Goal: Task Accomplishment & Management: Understand process/instructions

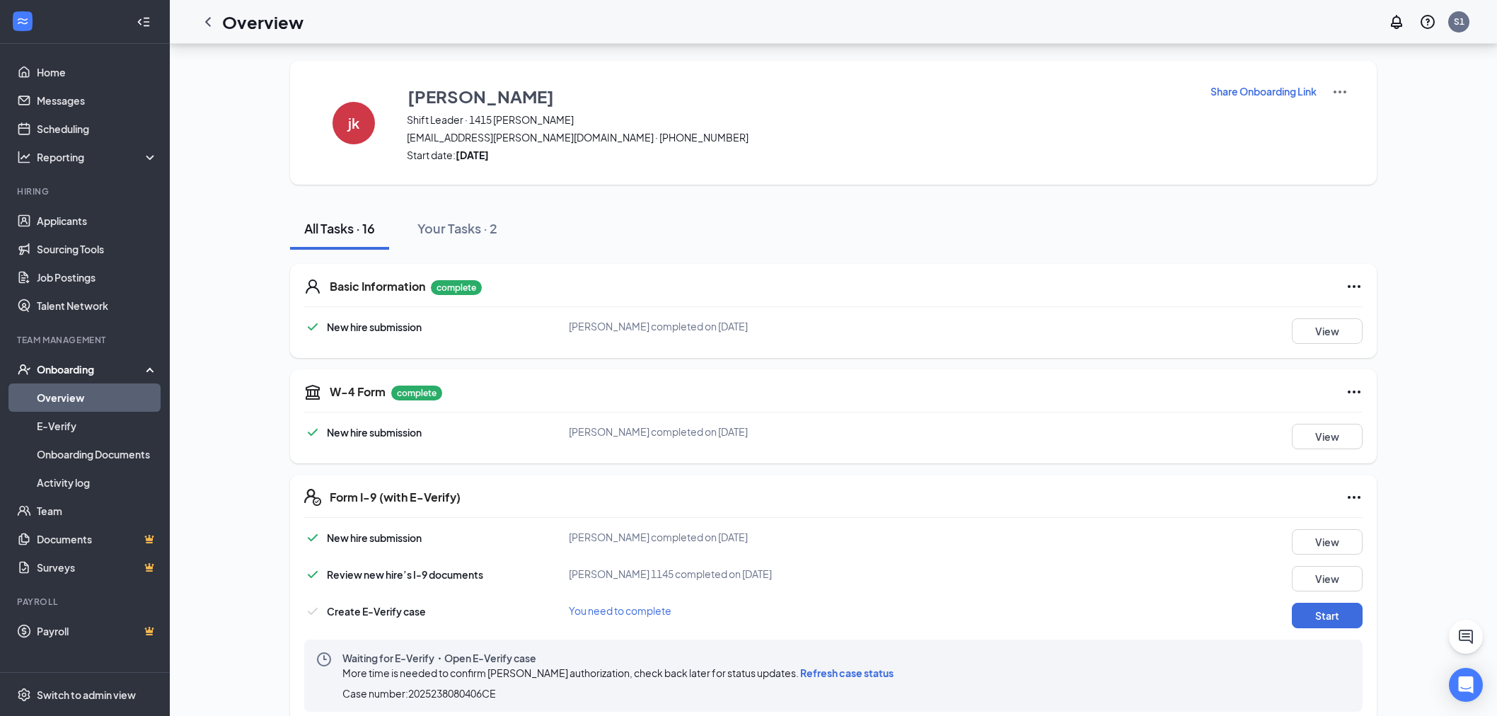
scroll to position [236, 0]
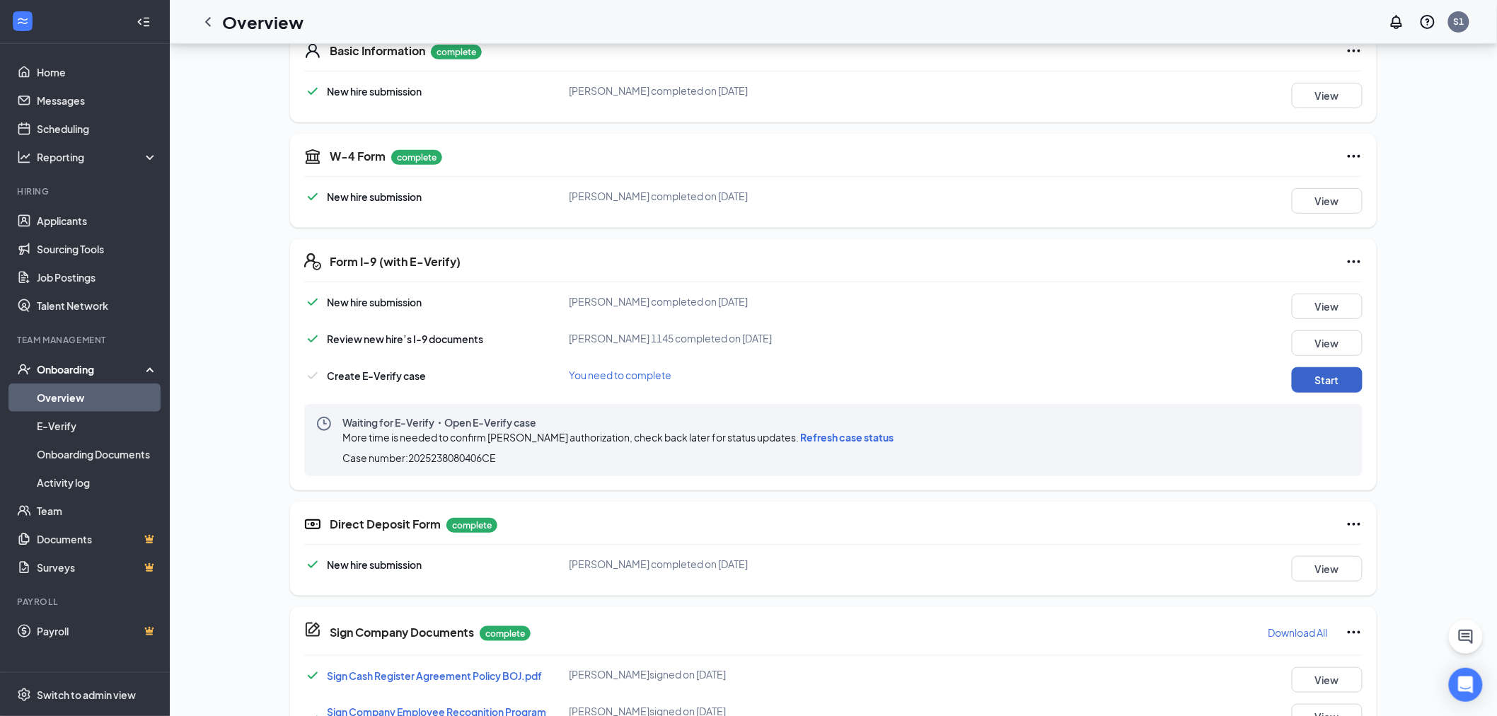
click at [1326, 388] on button "Start" at bounding box center [1327, 379] width 71 height 25
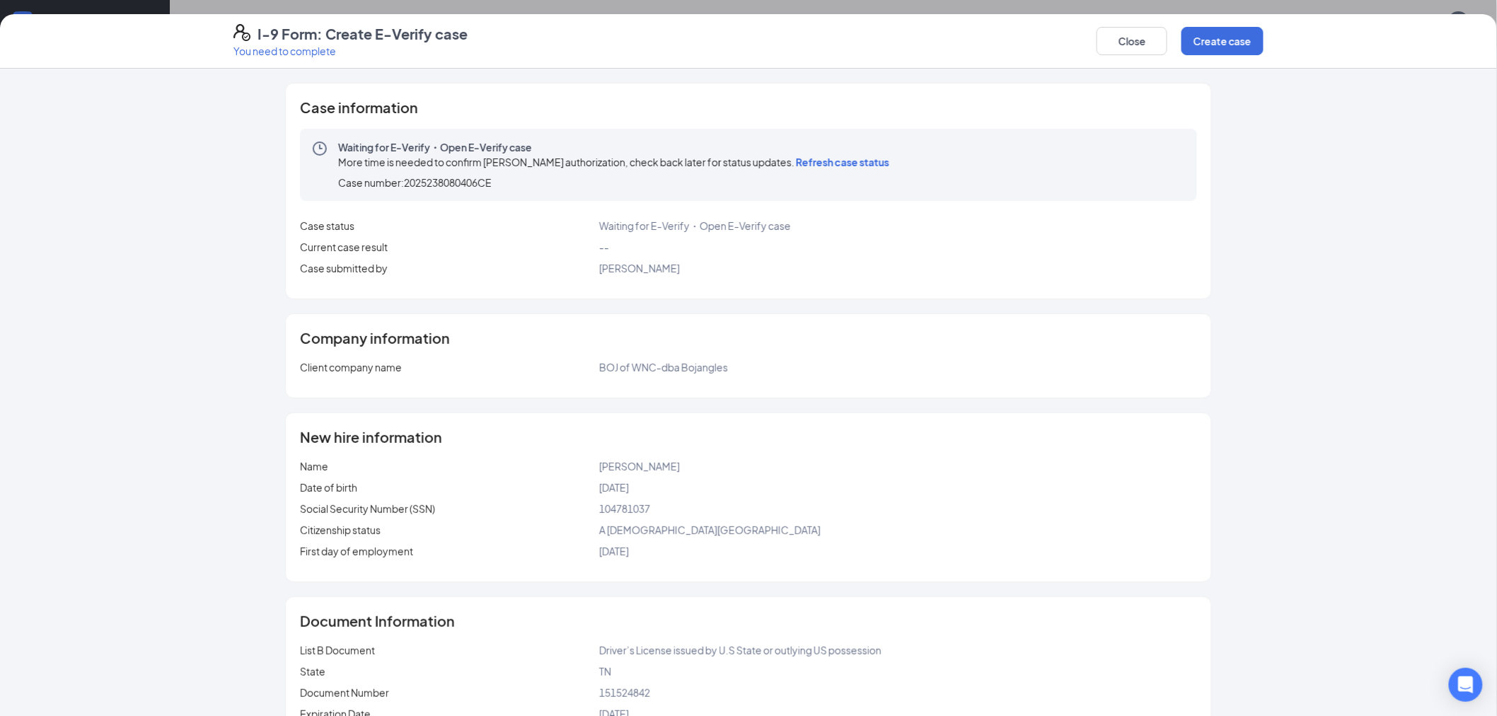
click at [852, 164] on span "Refresh case status" at bounding box center [842, 162] width 93 height 13
click at [1133, 42] on button "Close" at bounding box center [1131, 41] width 71 height 28
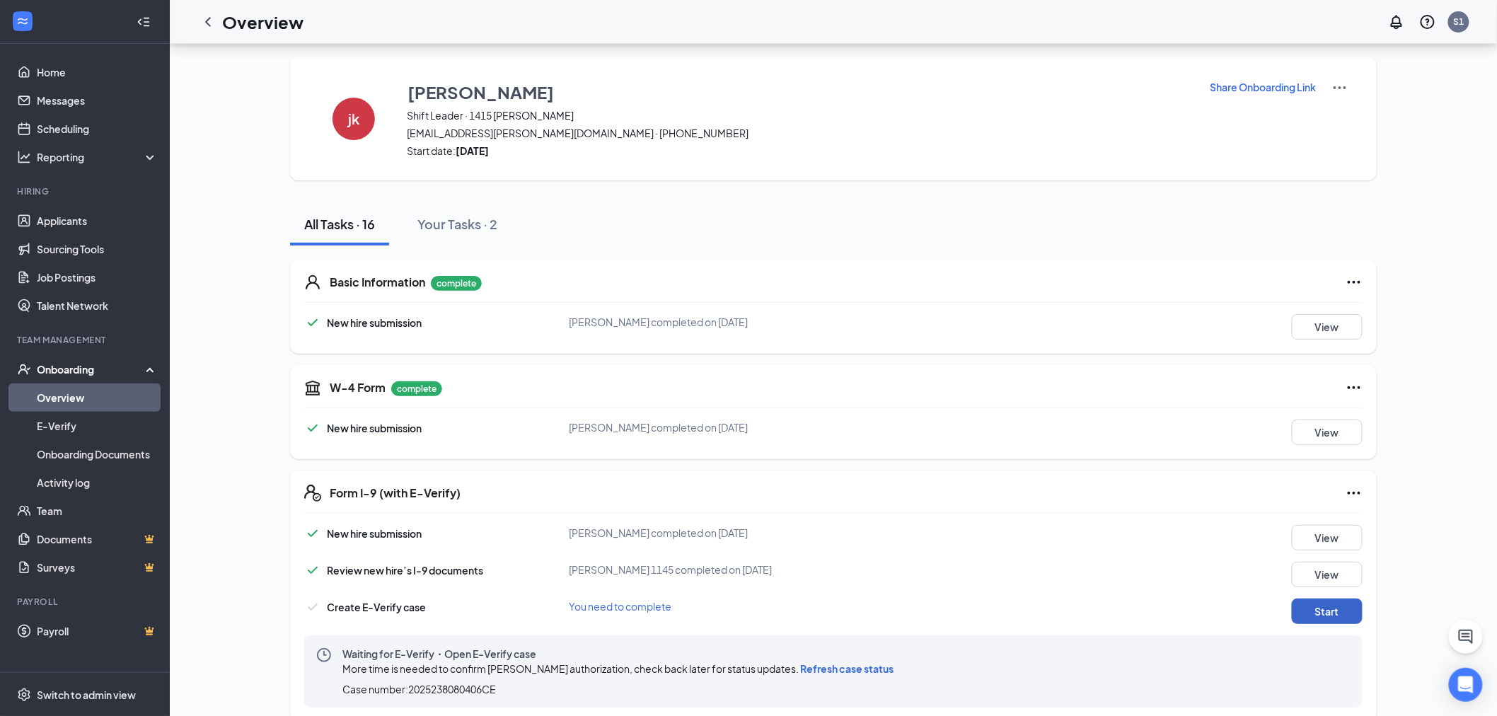
scroll to position [0, 0]
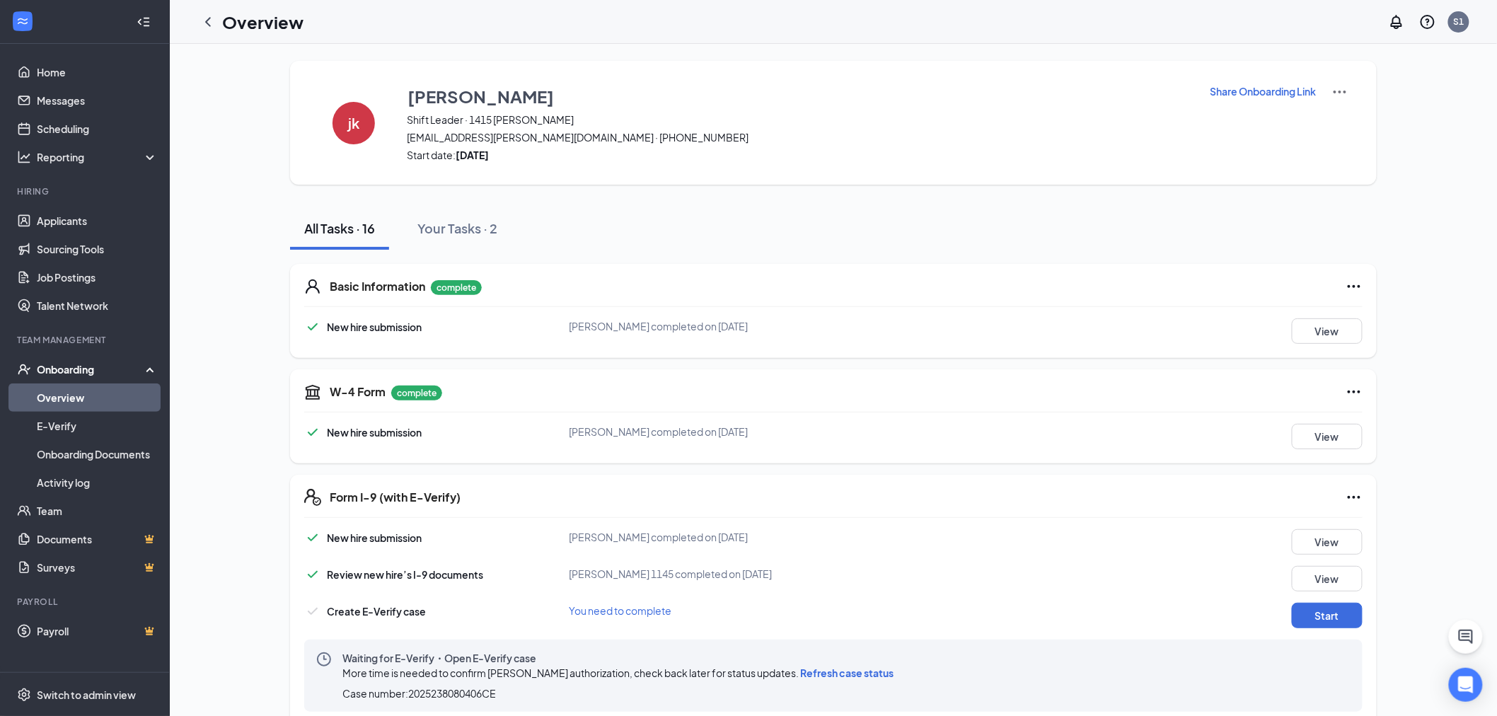
click at [86, 397] on link "Overview" at bounding box center [97, 397] width 121 height 28
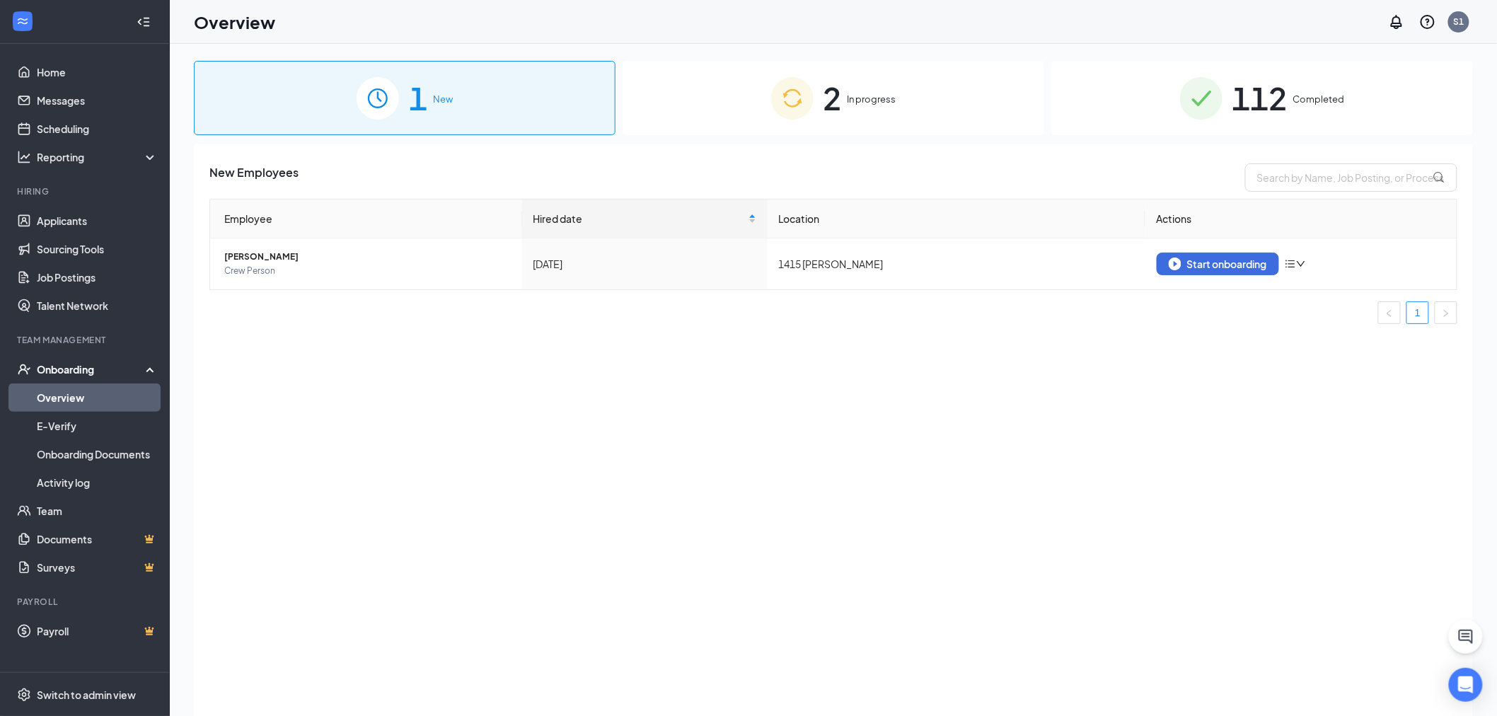
click at [913, 101] on div "2 In progress" at bounding box center [833, 98] width 422 height 74
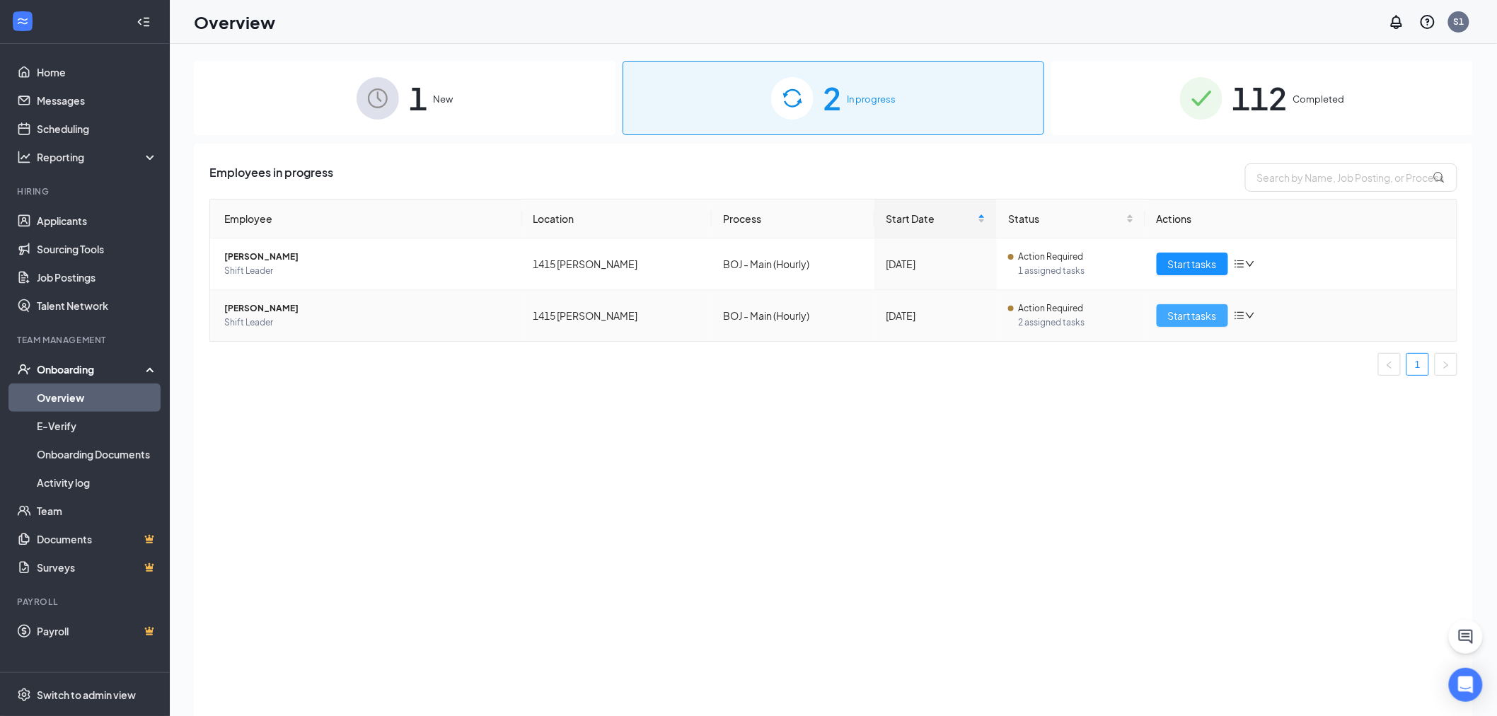
drag, startPoint x: 1198, startPoint y: 328, endPoint x: 1189, endPoint y: 315, distance: 15.9
click at [1194, 326] on td "Start tasks" at bounding box center [1301, 315] width 312 height 51
click at [1189, 315] on span "Start tasks" at bounding box center [1192, 316] width 49 height 16
